Goal: Task Accomplishment & Management: Manage account settings

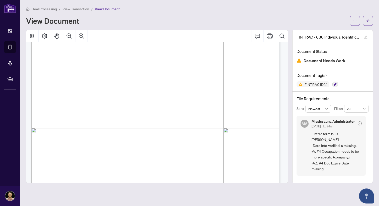
scroll to position [111, 0]
click at [83, 102] on span "4. Document Expiry Date:" at bounding box center [66, 102] width 34 height 4
click at [126, 101] on span "(insert applicable Province, Territory, Foreign Jurisdiction or “[GEOGRAPHIC_DA…" at bounding box center [141, 99] width 93 height 3
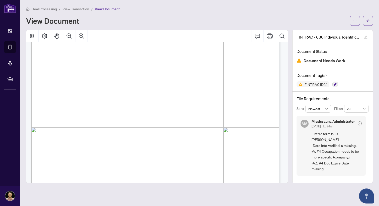
click at [117, 99] on span "(insert applicable Province, Territory, Foreign Jurisdiction or “[GEOGRAPHIC_DA…" at bounding box center [141, 99] width 93 height 3
click at [116, 100] on span "(insert applicable Province, Territory, Foreign Jurisdiction or “[GEOGRAPHIC_DA…" at bounding box center [141, 99] width 93 height 3
click at [112, 100] on span "(insert applicable Province, Territory, Foreign Jurisdiction or “[GEOGRAPHIC_DA…" at bounding box center [141, 99] width 93 height 3
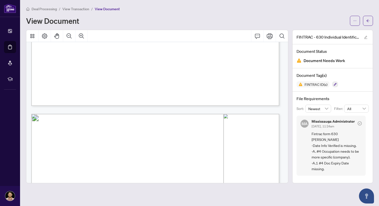
scroll to position [0, 0]
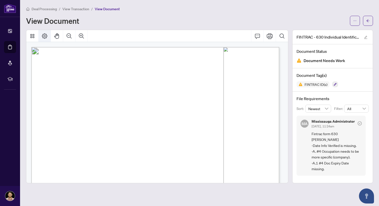
click at [46, 35] on icon "Page Layout" at bounding box center [45, 36] width 6 height 6
click at [31, 37] on icon "Thumbnails" at bounding box center [32, 36] width 4 height 4
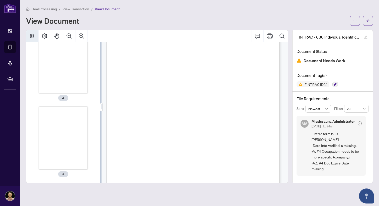
scroll to position [689, 0]
click at [60, 129] on div "Thumbnails" at bounding box center [63, 138] width 49 height 63
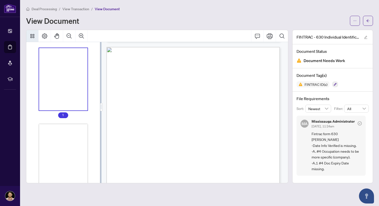
scroll to position [0, 0]
click at [64, 109] on div "Thumbnails" at bounding box center [63, 79] width 49 height 63
click at [70, 144] on div "Thumbnails" at bounding box center [63, 155] width 49 height 63
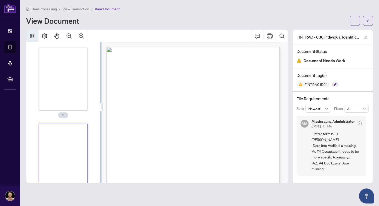
click at [34, 36] on icon "Thumbnails" at bounding box center [32, 36] width 4 height 4
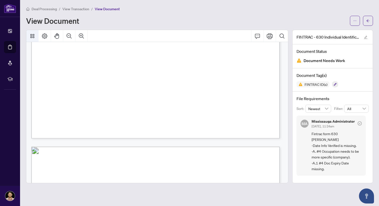
scroll to position [329, 0]
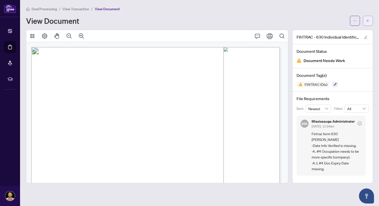
click at [367, 22] on icon "arrow-left" at bounding box center [368, 21] width 4 height 4
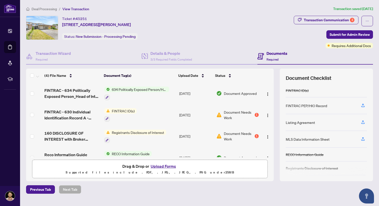
click at [163, 168] on button "Upload Forms" at bounding box center [163, 166] width 28 height 7
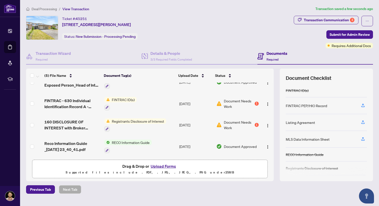
scroll to position [32, 0]
click at [232, 125] on span "Document Needs Work" at bounding box center [239, 124] width 30 height 11
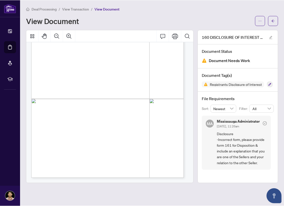
scroll to position [67, 0]
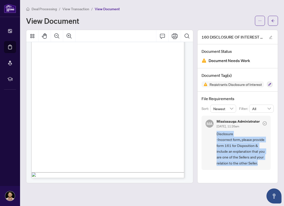
drag, startPoint x: 258, startPoint y: 164, endPoint x: 214, endPoint y: 133, distance: 53.3
click at [214, 133] on div "MA Mississauga Administrator [DATE], 11:26am Disclosure -Incorrect form, please…" at bounding box center [235, 143] width 69 height 54
copy span "Disclosure -Incorrect form, please provide form 161 for Disposition & include a…"
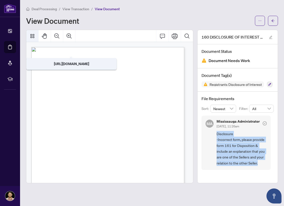
click at [33, 34] on icon "Thumbnails" at bounding box center [32, 36] width 6 height 6
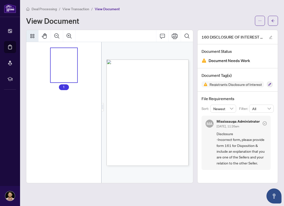
click at [33, 35] on icon "Thumbnails" at bounding box center [32, 36] width 4 height 4
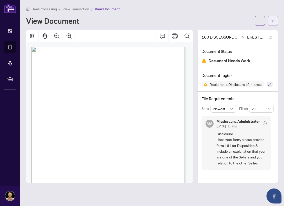
click at [273, 23] on span "button" at bounding box center [273, 21] width 4 height 8
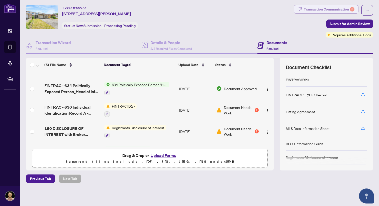
click at [305, 8] on div "Transaction Communication 3" at bounding box center [329, 9] width 51 height 8
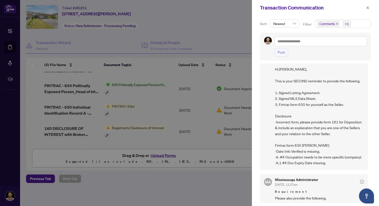
scroll to position [6, 0]
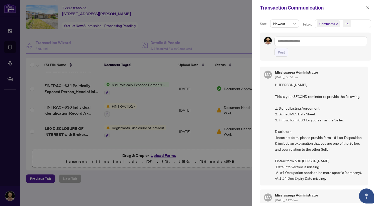
click at [218, 32] on div at bounding box center [189, 103] width 379 height 206
click at [223, 29] on div at bounding box center [189, 103] width 379 height 206
click at [368, 8] on icon "close" at bounding box center [368, 8] width 4 height 4
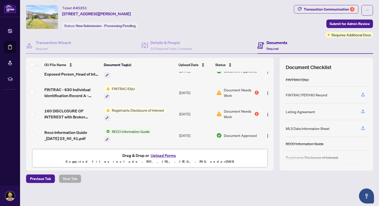
click at [159, 154] on button "Upload Forms" at bounding box center [163, 155] width 28 height 7
click at [159, 159] on p "Supported files include .PDF, .JPG, .JPEG, .PNG under 25 MB" at bounding box center [149, 162] width 229 height 6
click at [162, 156] on button "Upload Forms" at bounding box center [163, 155] width 28 height 7
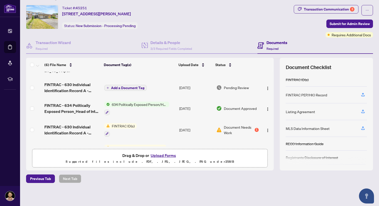
scroll to position [0, 0]
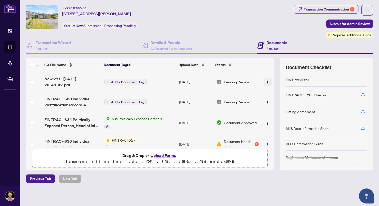
click at [265, 82] on img "button" at bounding box center [267, 83] width 4 height 4
click at [360, 112] on icon "button" at bounding box center [362, 111] width 5 height 5
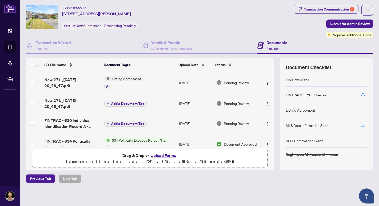
click at [360, 124] on icon "button" at bounding box center [362, 125] width 5 height 5
